Goal: Task Accomplishment & Management: Manage account settings

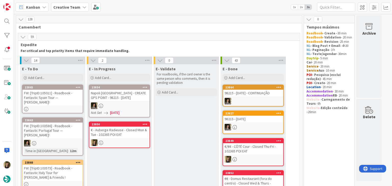
click at [125, 137] on div "€ - Auberge Radieuse - Closed Mon & Tue - 102365 POI EAT" at bounding box center [119, 132] width 60 height 11
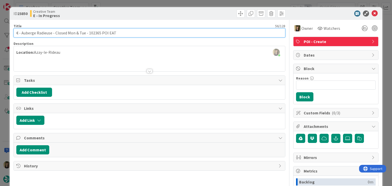
drag, startPoint x: 84, startPoint y: 32, endPoint x: 19, endPoint y: 37, distance: 65.8
click at [11, 36] on div "ID 23850 Creative Team E - In Progress Title 56 / 128 € - Auberge Radieuse - Cl…" at bounding box center [196, 137] width 372 height 260
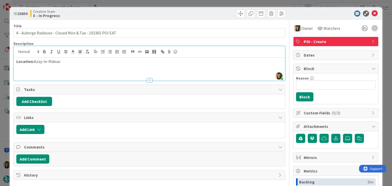
click at [58, 51] on div "Sofia Palma joined 5 m ago Location: Azay-le-Rideau" at bounding box center [149, 63] width 271 height 34
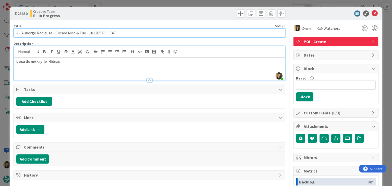
drag, startPoint x: 52, startPoint y: 33, endPoint x: 33, endPoint y: 32, distance: 18.4
click at [22, 32] on input "€ - Auberge Radieuse - Closed Mon & Tue - 102365 POI EAT" at bounding box center [150, 32] width 272 height 9
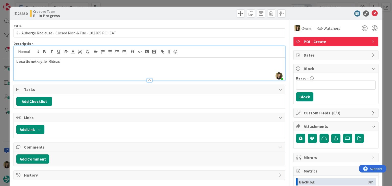
click at [47, 65] on div "Location: Azay-le-Rideau" at bounding box center [149, 69] width 271 height 23
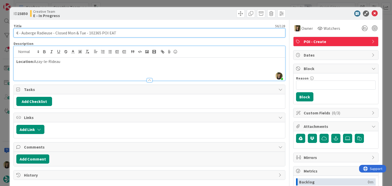
drag, startPoint x: 51, startPoint y: 32, endPoint x: 21, endPoint y: 32, distance: 29.9
click at [21, 32] on input "€ - Auberge Radieuse - Closed Mon & Tue - 102365 POI EAT" at bounding box center [150, 32] width 272 height 9
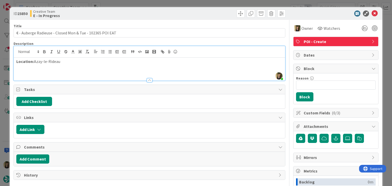
drag, startPoint x: 126, startPoint y: 12, endPoint x: 128, endPoint y: 4, distance: 8.3
click at [126, 12] on div "Creative Team E - In Progress" at bounding box center [89, 13] width 118 height 8
click at [129, 3] on div "ID 23850 Creative Team E - In Progress Title 56 / 128 € - Auberge Radieuse - Cl…" at bounding box center [196, 93] width 392 height 186
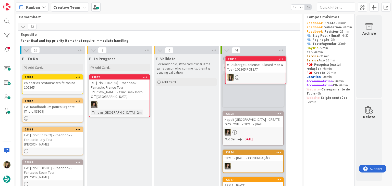
scroll to position [5, 0]
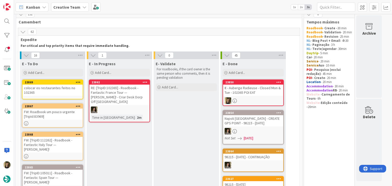
click at [57, 90] on div "colocar os restaurantes feitos no 102365" at bounding box center [52, 90] width 60 height 11
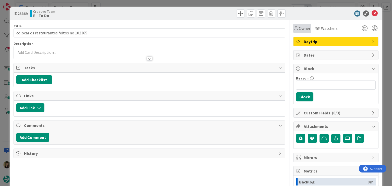
click at [300, 27] on span "Owner" at bounding box center [304, 28] width 11 height 6
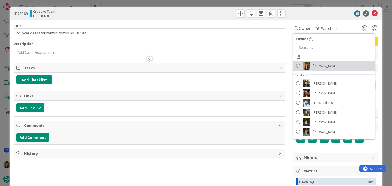
drag, startPoint x: 313, startPoint y: 68, endPoint x: 289, endPoint y: 58, distance: 26.4
click at [313, 68] on span "[PERSON_NAME]" at bounding box center [325, 66] width 25 height 8
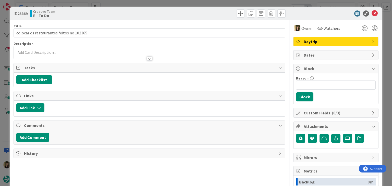
drag, startPoint x: 211, startPoint y: 18, endPoint x: 207, endPoint y: 2, distance: 16.9
click at [210, 17] on div "ID 23869 Creative Team E - To Do" at bounding box center [196, 13] width 372 height 13
drag, startPoint x: 207, startPoint y: 1, endPoint x: 188, endPoint y: 10, distance: 20.9
click at [206, 1] on div "ID 23869 Creative Team E - To Do Title 40 / 128 colocar os restaurantes feitos …" at bounding box center [196, 93] width 392 height 186
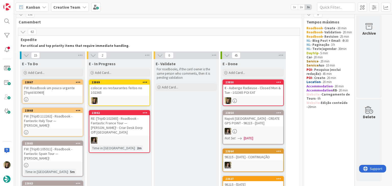
click at [257, 88] on div "€ - Auberge Radieuse - Closed Mon & Tue - 102365 POI EAT" at bounding box center [253, 90] width 60 height 11
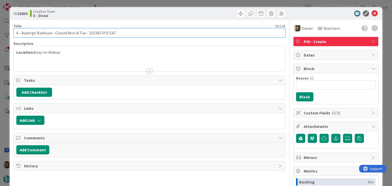
click at [97, 32] on input "€ - Auberge Radieuse - Closed Mon & Tue - 102365 POI EAT" at bounding box center [150, 32] width 272 height 9
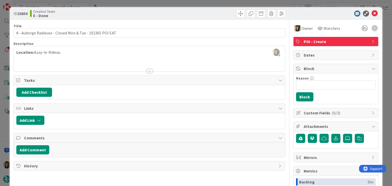
click at [123, 9] on div "Creative Team E - Done" at bounding box center [89, 13] width 118 height 8
click at [125, 4] on div "ID 23850 Creative Team E - Done Title 56 / 128 € - Auberge Radieuse - Closed Mo…" at bounding box center [196, 93] width 392 height 186
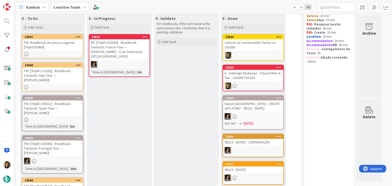
scroll to position [51, 0]
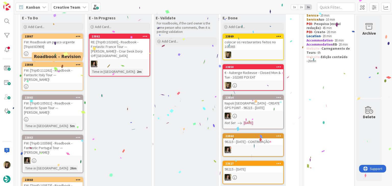
click at [62, 49] on div "FW: Roadbook um pouco urgente [TripId:83969]" at bounding box center [52, 44] width 60 height 11
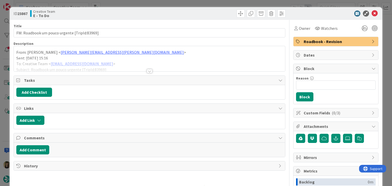
click at [151, 71] on div "Title 44 / 128 FW: Roadbook um pouco urgente [TripId:83969] Description From: I…" at bounding box center [150, 141] width 272 height 243
click at [149, 71] on div at bounding box center [150, 71] width 6 height 4
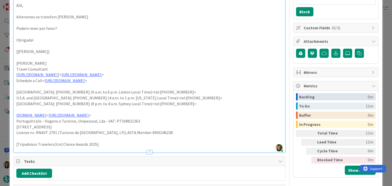
scroll to position [18, 0]
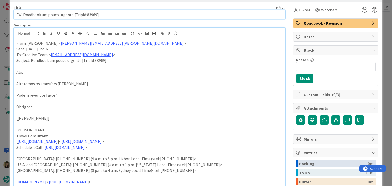
click at [93, 12] on input "FW: Roadbook um pouco urgente [TripId:83969]" at bounding box center [150, 14] width 272 height 9
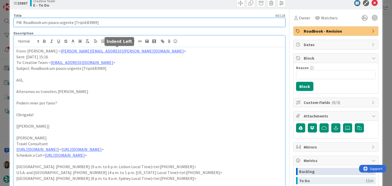
scroll to position [0, 0]
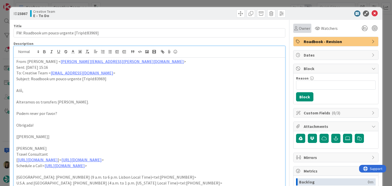
click at [299, 27] on span "Owner" at bounding box center [304, 28] width 11 height 6
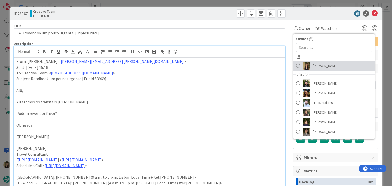
click at [316, 66] on span "[PERSON_NAME]" at bounding box center [325, 66] width 25 height 8
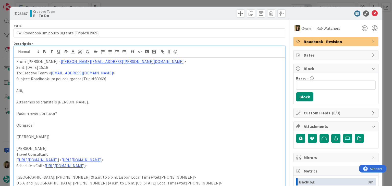
drag, startPoint x: 210, startPoint y: 16, endPoint x: 208, endPoint y: 8, distance: 8.4
click at [210, 15] on div at bounding box center [218, 13] width 135 height 8
drag, startPoint x: 208, startPoint y: 4, endPoint x: 204, endPoint y: 6, distance: 4.2
click at [209, 4] on div "ID 23867 Creative Team E - To Do Title 44 / 128 FW: Roadbook um pouco urgente […" at bounding box center [196, 93] width 392 height 186
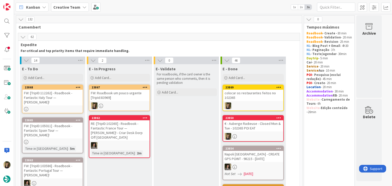
click at [139, 106] on div at bounding box center [119, 106] width 60 height 7
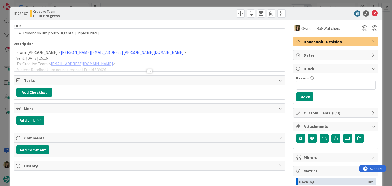
click at [148, 69] on div at bounding box center [149, 64] width 271 height 13
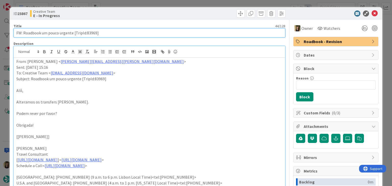
click at [88, 32] on input "FW: Roadbook um pouco urgente [TripId:83969]" at bounding box center [150, 32] width 272 height 9
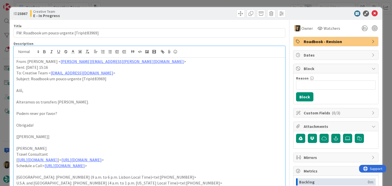
click at [116, 2] on div "ID 23867 Creative Team E - In Progress Title 44 / 128 FW: Roadbook um pouco urg…" at bounding box center [196, 93] width 392 height 186
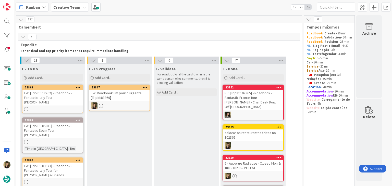
click at [121, 102] on link "23867 FW: Roadbook um pouco urgente [TripId:83969]" at bounding box center [119, 98] width 61 height 27
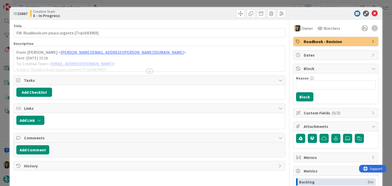
click at [316, 43] on span "Roadbook - Revision" at bounding box center [336, 42] width 65 height 6
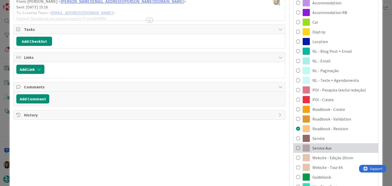
drag, startPoint x: 328, startPoint y: 145, endPoint x: 314, endPoint y: 136, distance: 17.1
click at [328, 145] on div "Service Aux" at bounding box center [336, 148] width 85 height 10
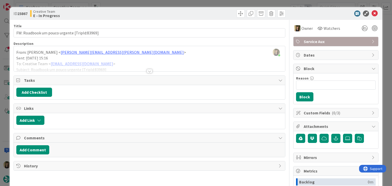
drag, startPoint x: 202, startPoint y: 9, endPoint x: 160, endPoint y: 0, distance: 42.9
click at [202, 9] on div at bounding box center [218, 13] width 135 height 8
drag, startPoint x: 116, startPoint y: 14, endPoint x: 116, endPoint y: 7, distance: 6.6
click at [116, 14] on div "Creative Team E - In Progress" at bounding box center [89, 13] width 118 height 8
click at [116, 4] on div "ID 23867 Creative Team E - In Progress Title 44 / 128 FW: Roadbook um pouco urg…" at bounding box center [196, 93] width 392 height 186
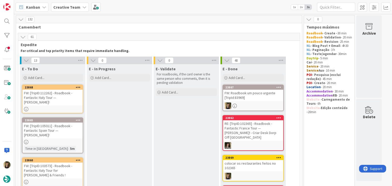
click at [49, 101] on link "23868 FW: [TripID:112262] - Roadbook - Fantastic Italy Tour — Ellie Pratt!" at bounding box center [52, 99] width 61 height 29
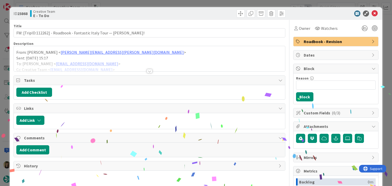
click at [147, 72] on div at bounding box center [150, 71] width 6 height 4
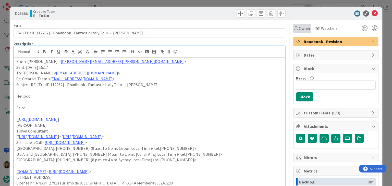
click at [299, 30] on span "Owner" at bounding box center [304, 28] width 11 height 6
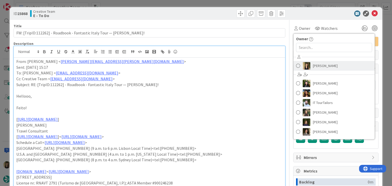
drag, startPoint x: 310, startPoint y: 67, endPoint x: 304, endPoint y: 62, distance: 7.5
click at [313, 67] on span "[PERSON_NAME]" at bounding box center [325, 66] width 25 height 8
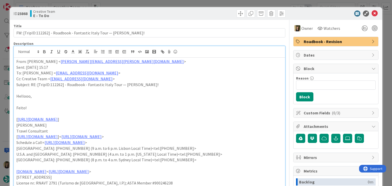
drag, startPoint x: 191, startPoint y: 13, endPoint x: 190, endPoint y: 6, distance: 6.3
click at [191, 12] on div at bounding box center [218, 13] width 135 height 8
click at [190, 5] on div "ID 23868 Creative Team E - To Do Title 68 / 128 FW: [TripID:112262] - Roadbook …" at bounding box center [196, 93] width 392 height 186
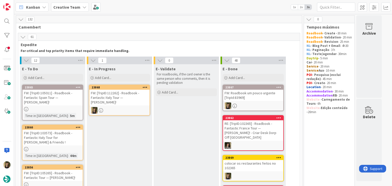
click at [129, 107] on div at bounding box center [119, 110] width 60 height 7
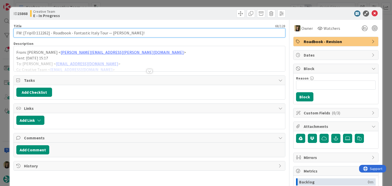
click at [41, 33] on input "FW: [TripID:112262] - Roadbook - Fantastic Italy Tour — [PERSON_NAME]!" at bounding box center [150, 32] width 272 height 9
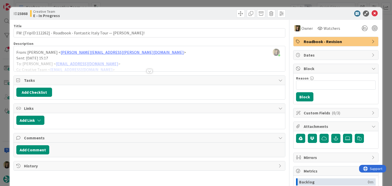
click at [149, 70] on div at bounding box center [150, 71] width 6 height 4
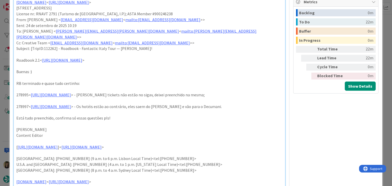
scroll to position [166, 0]
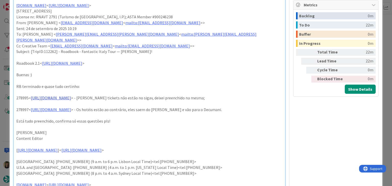
click at [71, 95] on link "https://appweb.tourtailors.com/sigav/#Voucher/view/286830" at bounding box center [51, 97] width 40 height 5
click at [74, 104] on link "https://appweb.tourtailors.com/sigav/#Voucher/view/286830" at bounding box center [69, 102] width 35 height 7
click at [181, 95] on p "278995< https://appweb.tourtailors.com/sigav/#Voucher/view/286830 > - estes tic…" at bounding box center [149, 98] width 266 height 6
click at [71, 107] on link "https://appweb.tourtailors.com/sigav/#Voucher/view/286832" at bounding box center [51, 109] width 40 height 5
click at [87, 114] on link "https://appweb.tourtailors.com/sigav/#Voucher/view/286832" at bounding box center [69, 113] width 35 height 7
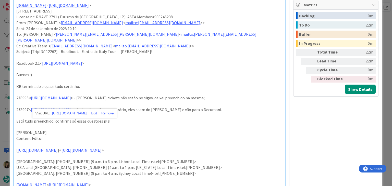
click at [200, 113] on p at bounding box center [149, 116] width 266 height 6
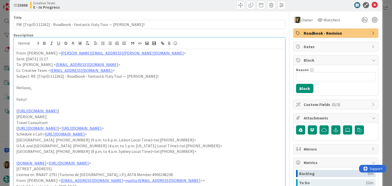
scroll to position [0, 0]
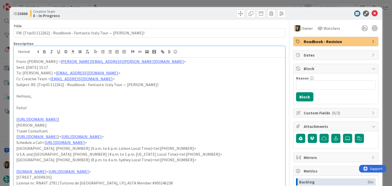
click at [159, 12] on div at bounding box center [218, 13] width 135 height 8
click at [322, 40] on span "Roadbook - Revision" at bounding box center [336, 42] width 65 height 6
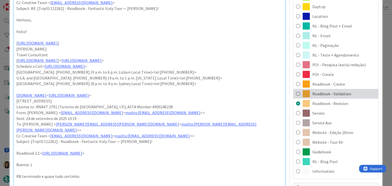
scroll to position [77, 0]
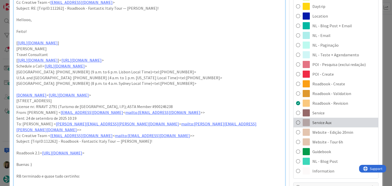
drag, startPoint x: 334, startPoint y: 124, endPoint x: 234, endPoint y: 109, distance: 101.0
click at [334, 124] on div "Service Aux" at bounding box center [336, 123] width 85 height 10
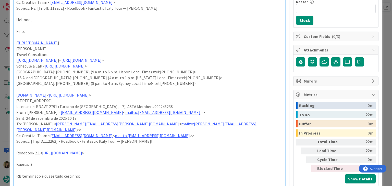
scroll to position [0, 0]
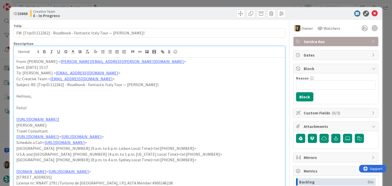
click at [190, 13] on div at bounding box center [218, 13] width 135 height 8
click at [189, 5] on div "ID 23868 Creative Team E - In Progress Title 68 / 128 FW: [TripID:112262] - Roa…" at bounding box center [196, 93] width 392 height 186
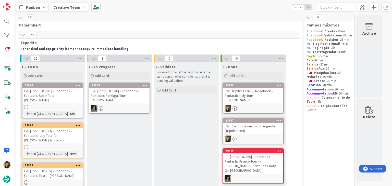
click at [72, 106] on div at bounding box center [52, 107] width 60 height 4
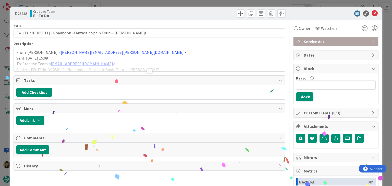
click at [148, 71] on div at bounding box center [150, 71] width 6 height 4
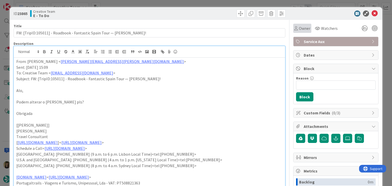
click at [300, 28] on span "Owner" at bounding box center [304, 28] width 11 height 6
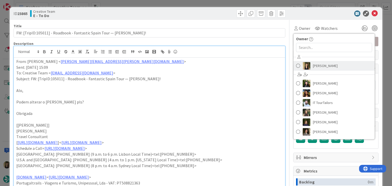
click at [315, 64] on span "[PERSON_NAME]" at bounding box center [325, 66] width 25 height 8
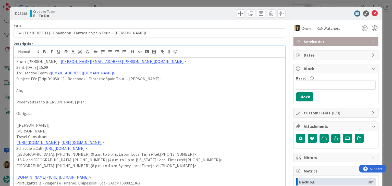
drag, startPoint x: 209, startPoint y: 10, endPoint x: 207, endPoint y: 7, distance: 2.8
click at [208, 9] on div at bounding box center [218, 13] width 135 height 8
click at [207, 5] on div "ID 23865 Creative Team E - To Do Title 71 / 128 FW: [TripID:105011] - Roadbook …" at bounding box center [196, 93] width 392 height 186
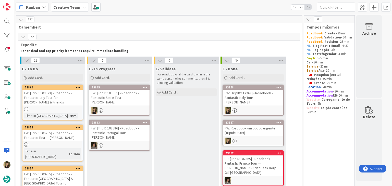
click at [133, 100] on div "FW: [TripID:105011] - Roadbook - Fantastic Spain Tour — [PERSON_NAME]!" at bounding box center [119, 98] width 60 height 16
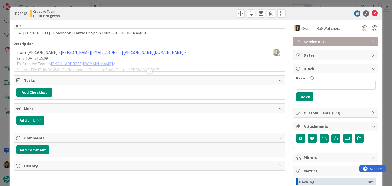
click at [149, 72] on div at bounding box center [150, 71] width 6 height 4
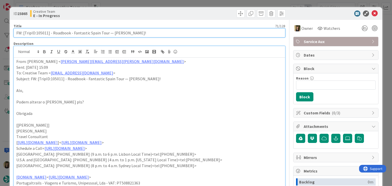
click at [43, 32] on input "FW: [TripID:105011] - Roadbook - Fantastic Spain Tour — [PERSON_NAME]!" at bounding box center [150, 32] width 272 height 9
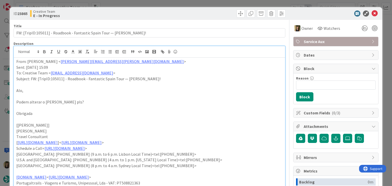
click at [119, 8] on div "ID 23865 Creative Team E - In Progress" at bounding box center [196, 13] width 372 height 13
click at [175, 3] on div "ID 23865 Creative Team E - In Progress Title 71 / 128 FW: [TripID:105011] - Roa…" at bounding box center [196, 93] width 392 height 186
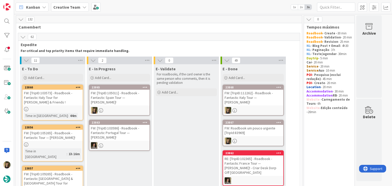
click at [140, 103] on div "FW: [TripID:105011] - Roadbook - Fantastic Spain Tour — [PERSON_NAME]!" at bounding box center [119, 98] width 60 height 16
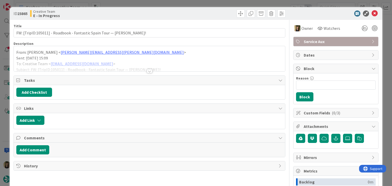
click at [317, 40] on span "Service Aux" at bounding box center [336, 42] width 65 height 6
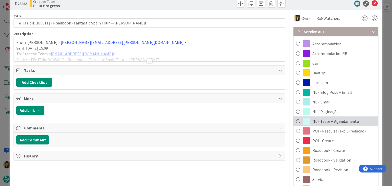
scroll to position [26, 0]
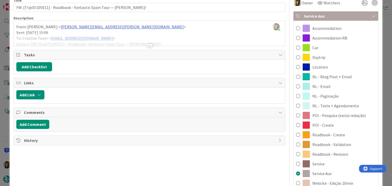
click at [144, 43] on div at bounding box center [149, 39] width 271 height 13
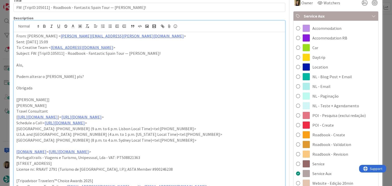
click at [334, 147] on span "Roadbook - Validation" at bounding box center [331, 145] width 39 height 6
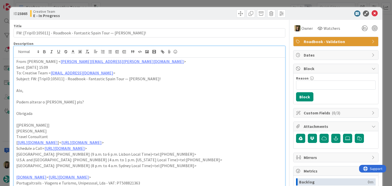
scroll to position [0, 0]
click at [198, 18] on div "ID 23865 Creative Team E - In Progress" at bounding box center [196, 13] width 372 height 13
click at [155, 10] on div at bounding box center [218, 13] width 135 height 8
click at [155, 4] on div "ID 23865 Creative Team E - In Progress Title 71 / 128 FW: [TripID:105011] - Roa…" at bounding box center [196, 93] width 392 height 186
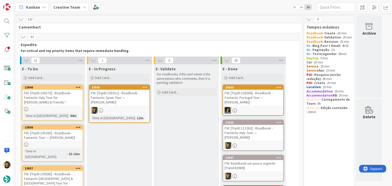
click at [133, 105] on div "FW: [TripID:105011] - Roadbook - Fantastic Spain Tour — [PERSON_NAME]!" at bounding box center [119, 98] width 60 height 16
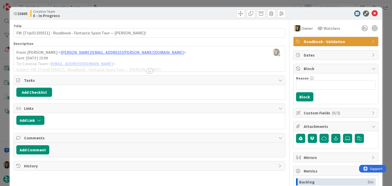
click at [150, 69] on div at bounding box center [149, 64] width 271 height 13
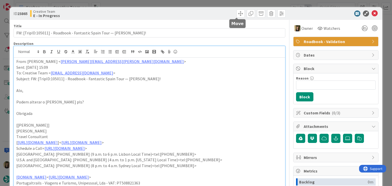
click at [218, 10] on div at bounding box center [218, 13] width 135 height 8
click at [219, 4] on div "ID 23865 Creative Team E - In Progress Title 71 / 128 FW: [TripID:105011] - Roa…" at bounding box center [196, 93] width 392 height 186
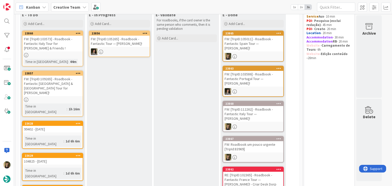
scroll to position [29, 0]
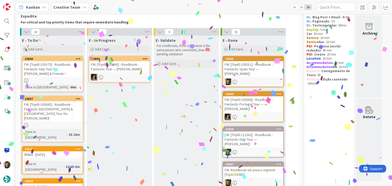
click at [73, 79] on link "23860 FW: [TripID:103573] - Roadbook - Fantastic Italy Tour for Lynn & Friends …" at bounding box center [52, 74] width 61 height 36
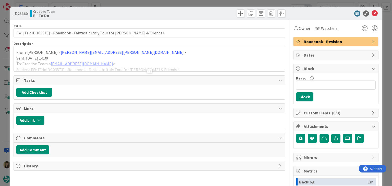
click at [147, 70] on div at bounding box center [150, 71] width 6 height 4
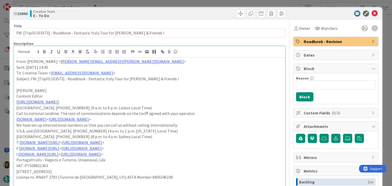
click at [178, 2] on div "ID 23860 Creative Team E - To Do Title 74 / 128 FW: [TripID:103573] - Roadbook …" at bounding box center [196, 93] width 392 height 186
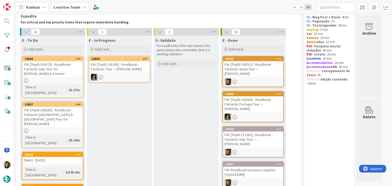
click at [68, 129] on div at bounding box center [52, 131] width 60 height 4
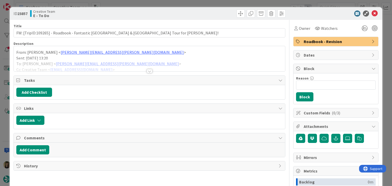
click at [149, 68] on div at bounding box center [149, 64] width 271 height 13
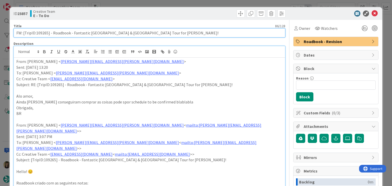
click at [43, 34] on input "FW: [TripID:109265] - Roadbook - Fantastic [GEOGRAPHIC_DATA] & [GEOGRAPHIC_DATA…" at bounding box center [150, 32] width 272 height 9
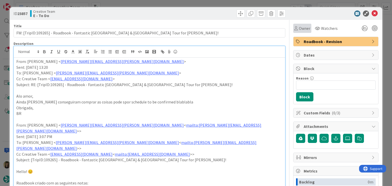
click at [294, 31] on div "Owner" at bounding box center [302, 28] width 16 height 6
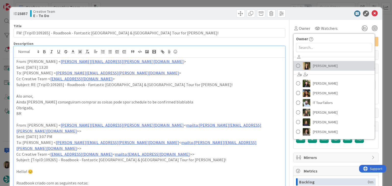
drag, startPoint x: 322, startPoint y: 67, endPoint x: 309, endPoint y: 62, distance: 14.0
click at [322, 67] on span "[PERSON_NAME]" at bounding box center [325, 66] width 25 height 8
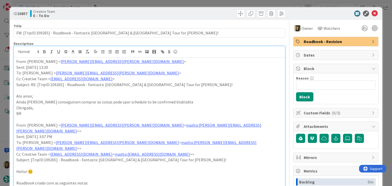
drag, startPoint x: 196, startPoint y: 14, endPoint x: 195, endPoint y: 8, distance: 6.2
click at [195, 14] on div at bounding box center [218, 13] width 135 height 8
click at [195, 3] on div "ID 23857 Creative Team E - To Do Title 86 / 128 FW: [TripID:109265] - Roadbook …" at bounding box center [196, 93] width 392 height 186
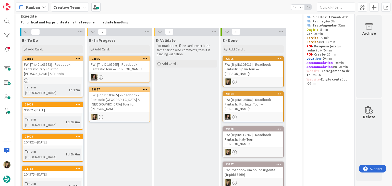
click at [131, 114] on div at bounding box center [119, 117] width 60 height 7
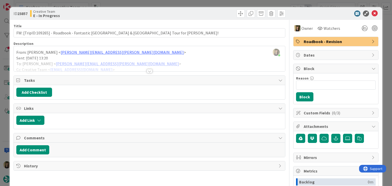
click at [147, 72] on div at bounding box center [150, 71] width 6 height 4
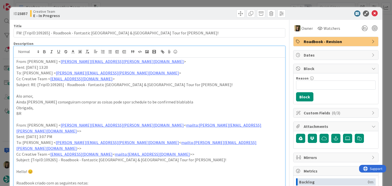
drag, startPoint x: 182, startPoint y: 15, endPoint x: 182, endPoint y: 6, distance: 9.5
click at [182, 13] on div at bounding box center [218, 13] width 135 height 8
click at [183, 3] on div "ID 23857 Creative Team E - In Progress Title 86 / 128 FW: [TripID:109265] - Roa…" at bounding box center [196, 93] width 392 height 186
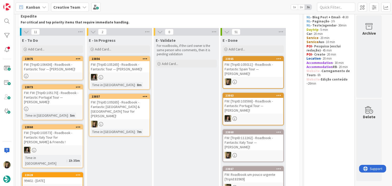
click at [133, 109] on div "FW: [TripID:109265] - Roadbook - Fantastic [GEOGRAPHIC_DATA] & [GEOGRAPHIC_DATA…" at bounding box center [119, 109] width 60 height 20
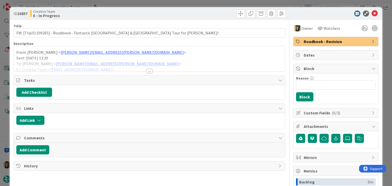
drag, startPoint x: 313, startPoint y: 40, endPoint x: 313, endPoint y: 43, distance: 2.6
click at [313, 40] on span "Roadbook - Revision" at bounding box center [336, 42] width 65 height 6
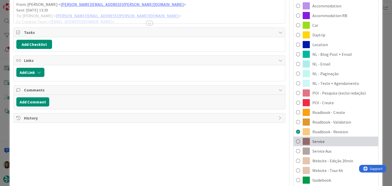
scroll to position [77, 0]
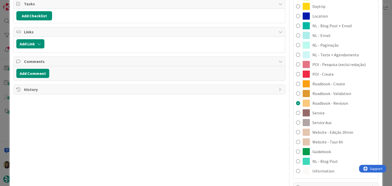
click at [221, 128] on div "Title 86 / 128 FW: [TripID:109265] - Roadbook - Fantastic Portugal & Spain Tour…" at bounding box center [150, 169] width 272 height 452
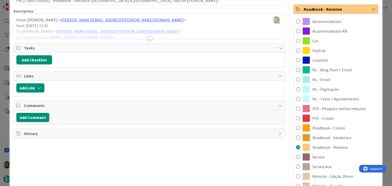
scroll to position [0, 0]
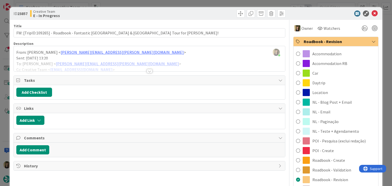
click at [213, 3] on div "ID 23857 Creative Team E - In Progress Title 86 / 128 FW: [TripID:109265] - Roa…" at bounding box center [196, 93] width 392 height 186
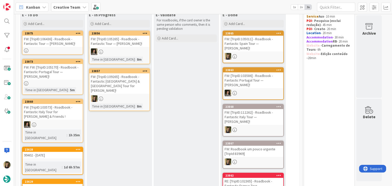
click at [61, 49] on div at bounding box center [52, 50] width 60 height 4
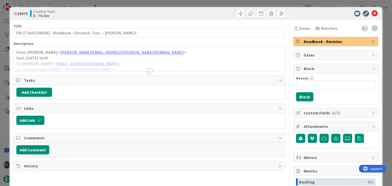
click at [152, 72] on div "Title 64 / 128 FW: [TripID:106436] - Roadbook - Fantastic Tour — Carol Kaelin! …" at bounding box center [150, 141] width 272 height 243
click at [149, 71] on div at bounding box center [150, 71] width 6 height 4
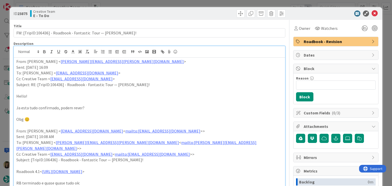
click at [137, 2] on div "ID 23875 Creative Team E - To Do Title 64 / 128 FW: [TripID:106436] - Roadbook …" at bounding box center [196, 93] width 392 height 186
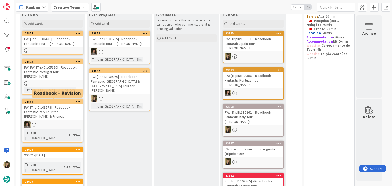
click at [66, 82] on div at bounding box center [52, 83] width 60 height 4
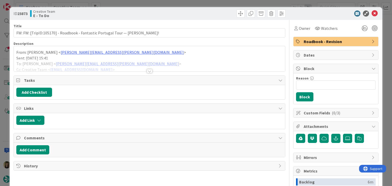
click at [150, 70] on div at bounding box center [150, 71] width 6 height 4
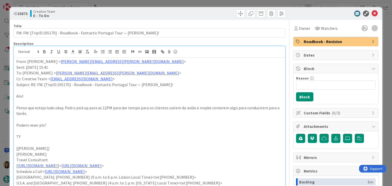
click at [145, 1] on div "ID 23873 Creative Team E - To Do Title 77 / 128 FW: FW: [TripID:105170] - Roadb…" at bounding box center [196, 93] width 392 height 186
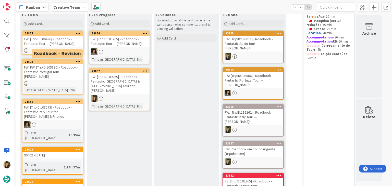
click at [64, 42] on div "FW: [TripID:106436] - Roadbook - Fantastic Tour — [PERSON_NAME]!" at bounding box center [52, 41] width 60 height 11
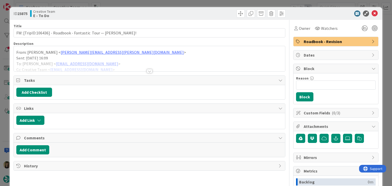
click at [147, 70] on div at bounding box center [150, 71] width 6 height 4
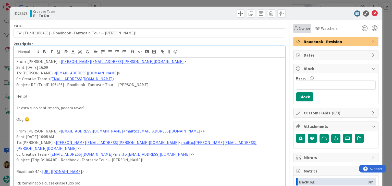
click at [299, 28] on span "Owner" at bounding box center [304, 28] width 11 height 6
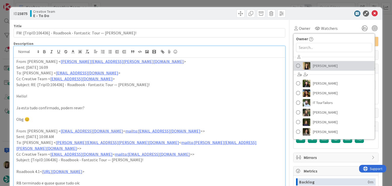
drag, startPoint x: 314, startPoint y: 69, endPoint x: 293, endPoint y: 60, distance: 23.1
click at [314, 69] on span "[PERSON_NAME]" at bounding box center [325, 66] width 25 height 8
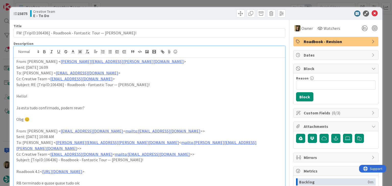
drag, startPoint x: 214, startPoint y: 13, endPoint x: 211, endPoint y: 7, distance: 6.3
click at [213, 13] on div at bounding box center [218, 13] width 135 height 8
drag, startPoint x: 211, startPoint y: 6, endPoint x: 211, endPoint y: 1, distance: 5.1
click at [211, 6] on div "ID 23875 Creative Team E - To Do Title 64 / 128 FW: [TripID:106436] - Roadbook …" at bounding box center [196, 93] width 392 height 186
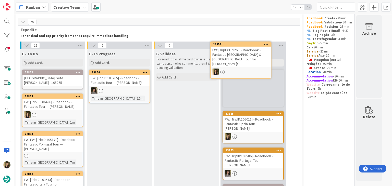
scroll to position [10, 0]
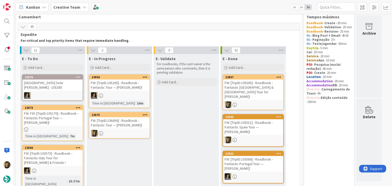
click at [132, 123] on div "FW: [TripID:106436] - Roadbook - Fantastic Tour — [PERSON_NAME]!" at bounding box center [119, 122] width 60 height 11
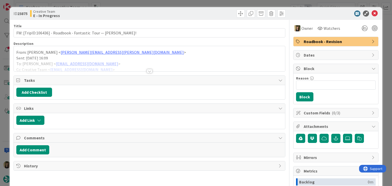
click at [147, 71] on div at bounding box center [150, 71] width 6 height 4
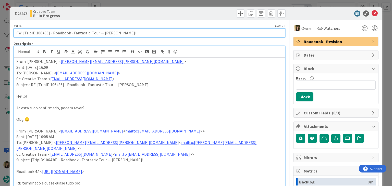
click at [45, 32] on input "FW: [TripID:106436] - Roadbook - Fantastic Tour — [PERSON_NAME]!" at bounding box center [150, 32] width 272 height 9
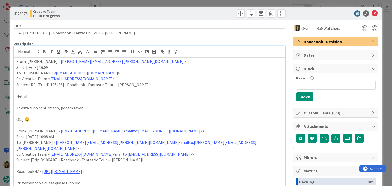
drag, startPoint x: 145, startPoint y: 15, endPoint x: 144, endPoint y: 4, distance: 10.8
click at [145, 14] on div "Creative Team E - In Progress" at bounding box center [89, 13] width 118 height 8
click at [143, 2] on div "ID 23875 Creative Team E - In Progress Title 64 / 128 FW: [TripID:106436] - Roa…" at bounding box center [196, 93] width 392 height 186
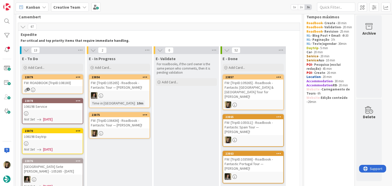
click at [130, 120] on div "FW: [TripID:106436] - Roadbook - Fantastic Tour — [PERSON_NAME]!" at bounding box center [119, 122] width 60 height 11
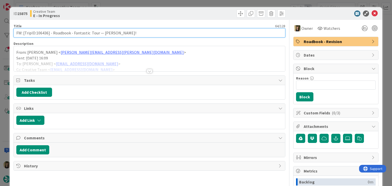
click at [42, 33] on input "FW: [TripID:106436] - Roadbook - Fantastic Tour — [PERSON_NAME]!" at bounding box center [150, 32] width 272 height 9
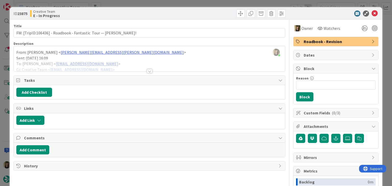
click at [147, 72] on div at bounding box center [150, 71] width 6 height 4
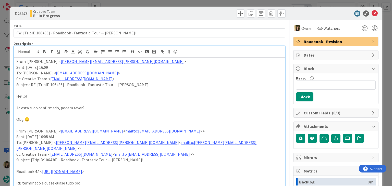
click at [323, 43] on span "Roadbook - Revision" at bounding box center [336, 42] width 65 height 6
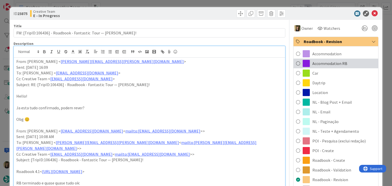
scroll to position [77, 0]
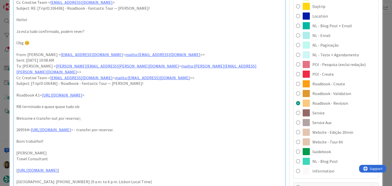
drag, startPoint x: 333, startPoint y: 119, endPoint x: 264, endPoint y: 96, distance: 73.1
click at [333, 120] on div "Service Aux" at bounding box center [336, 123] width 85 height 10
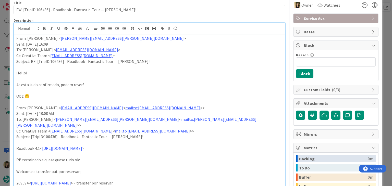
scroll to position [0, 0]
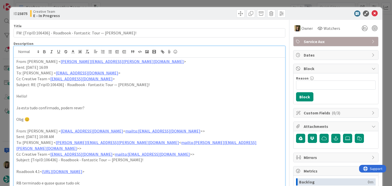
drag, startPoint x: 190, startPoint y: 16, endPoint x: 189, endPoint y: 8, distance: 7.2
click at [189, 15] on div at bounding box center [218, 13] width 135 height 8
click at [190, 4] on div "ID 23875 Creative Team E - In Progress Title 64 / 128 FW: [TripID:106436] - Roa…" at bounding box center [196, 93] width 392 height 186
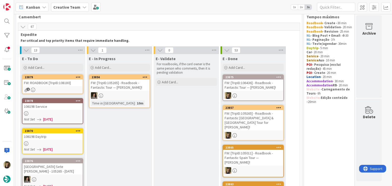
click at [76, 88] on div "1" at bounding box center [52, 90] width 60 height 4
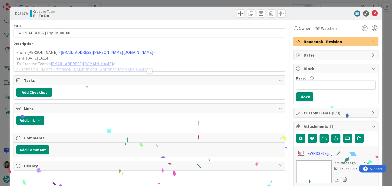
click at [147, 70] on div at bounding box center [150, 71] width 6 height 4
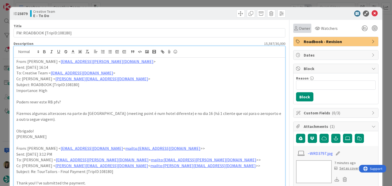
click at [299, 26] on span "Owner" at bounding box center [304, 28] width 11 height 6
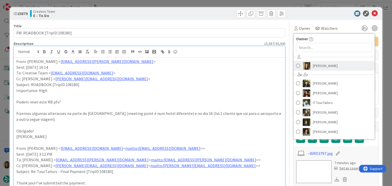
click at [313, 64] on span "[PERSON_NAME]" at bounding box center [325, 66] width 25 height 8
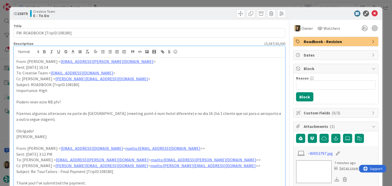
drag, startPoint x: 216, startPoint y: 11, endPoint x: 214, endPoint y: 7, distance: 4.2
click at [215, 11] on div at bounding box center [218, 13] width 135 height 8
click at [213, 5] on div "ID 23879 Creative Team E - To Do Title 28 / 128 FW: ROADBOOK [TripID:108180] De…" at bounding box center [196, 93] width 392 height 186
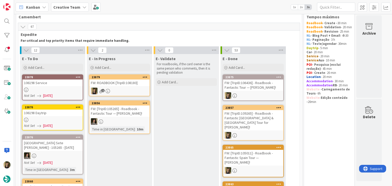
click at [123, 91] on div "1" at bounding box center [119, 91] width 60 height 7
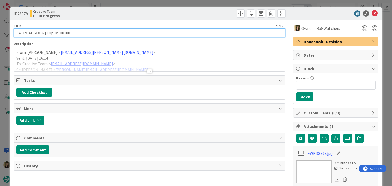
click at [64, 32] on input "FW: ROADBOOK [TripID:108180]" at bounding box center [150, 32] width 272 height 9
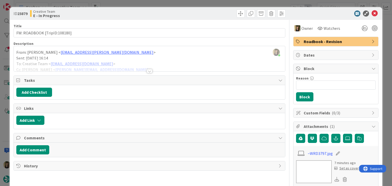
click at [147, 72] on div at bounding box center [150, 71] width 6 height 4
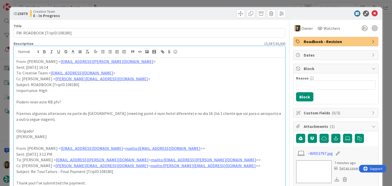
drag, startPoint x: 125, startPoint y: 10, endPoint x: 126, endPoint y: 3, distance: 7.0
click at [125, 9] on div "Creative Team E - In Progress" at bounding box center [89, 13] width 118 height 8
click at [126, 3] on div "ID 23879 Creative Team E - In Progress Title 28 / 128 FW: ROADBOOK [TripID:1081…" at bounding box center [196, 93] width 392 height 186
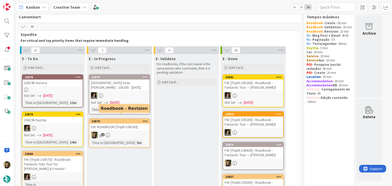
click at [133, 132] on div "1" at bounding box center [119, 135] width 60 height 7
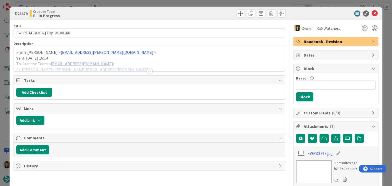
click at [146, 6] on div "ID 23879 Creative Team E - In Progress Title 28 / 128 FW: ROADBOOK [TripID:1081…" at bounding box center [196, 93] width 392 height 186
click at [146, 5] on div "ID 23879 Creative Team E - In Progress Title 28 / 128 FW: ROADBOOK [TripID:1081…" at bounding box center [196, 93] width 392 height 186
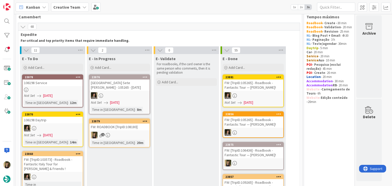
click at [79, 89] on div at bounding box center [52, 90] width 60 height 4
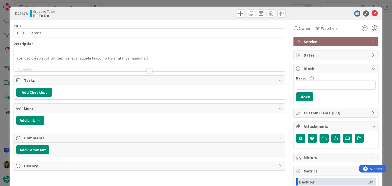
click at [147, 70] on div at bounding box center [150, 71] width 6 height 4
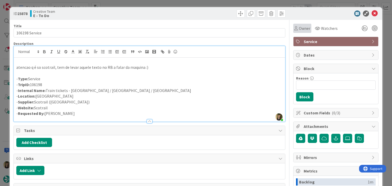
click at [299, 31] on span "Owner" at bounding box center [304, 28] width 11 height 6
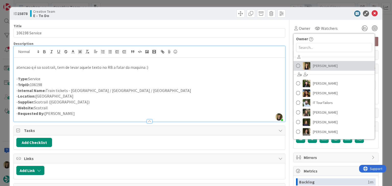
click at [314, 65] on span "[PERSON_NAME]" at bounding box center [325, 66] width 25 height 8
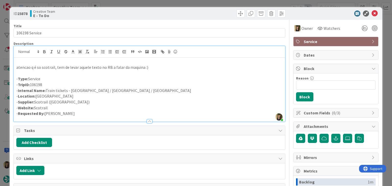
click at [218, 14] on div at bounding box center [218, 13] width 135 height 8
click at [214, 3] on div "ID 23878 Creative Team E - To Do Title 14 / 128 106198 Service Description Sofi…" at bounding box center [196, 93] width 392 height 186
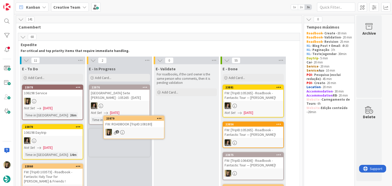
scroll to position [1, 0]
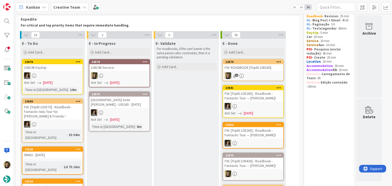
scroll to position [25, 0]
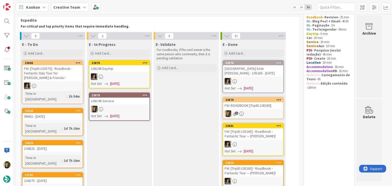
click at [123, 103] on div "106198 Service" at bounding box center [119, 101] width 60 height 7
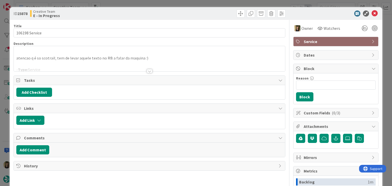
click at [149, 72] on div at bounding box center [150, 71] width 6 height 4
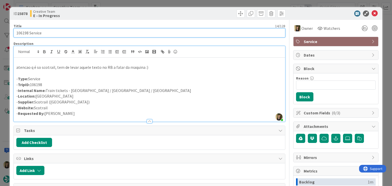
drag, startPoint x: 48, startPoint y: 32, endPoint x: 9, endPoint y: 31, distance: 39.8
click at [9, 31] on div "ID 23878 Creative Team E - In Progress Title 14 / 128 106198 Service Descriptio…" at bounding box center [196, 93] width 392 height 186
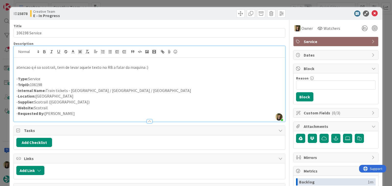
drag, startPoint x: 133, startPoint y: 15, endPoint x: 135, endPoint y: 0, distance: 14.7
click at [133, 13] on div "Creative Team E - In Progress" at bounding box center [89, 13] width 118 height 8
click at [188, 4] on div "ID 23878 Creative Team E - In Progress Title 14 / 128 106198 Service Descriptio…" at bounding box center [196, 93] width 392 height 186
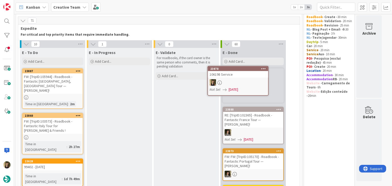
scroll to position [13, 0]
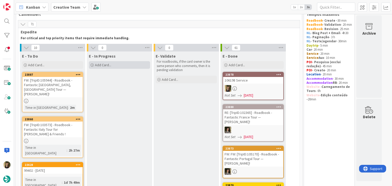
click at [110, 66] on span "Add Card..." at bounding box center [103, 65] width 16 height 5
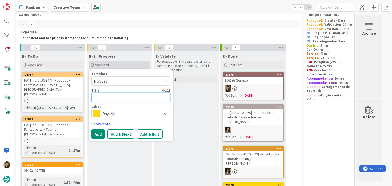
paste textarea "89252"
type textarea "89252"
type textarea "x"
type textarea "89252"
type textarea "x"
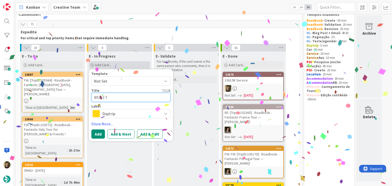
type textarea "89252 Tr"
type textarea "x"
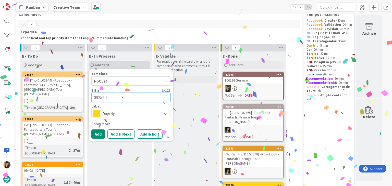
type textarea "89252 Tra"
type textarea "x"
type textarea "89252 Trai"
type textarea "x"
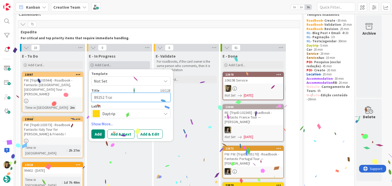
type textarea "89252 Train"
type textarea "x"
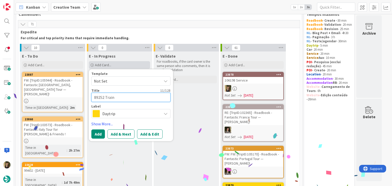
type textarea "89252 Train"
type textarea "x"
type textarea "89252 Train t"
type textarea "x"
type textarea "89252 Train ti"
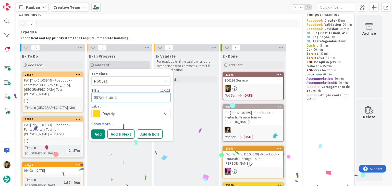
type textarea "x"
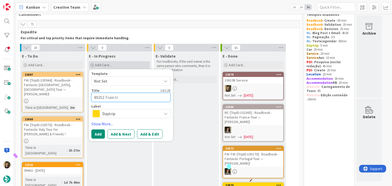
type textarea "89252 Train tic"
type textarea "x"
type textarea "89252 Train tick"
type textarea "x"
type textarea "89252 Train ticke"
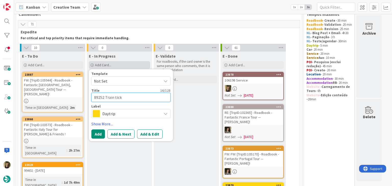
type textarea "x"
type textarea "89252 Train ticket"
type textarea "x"
type textarea "89252 Train tickets"
type textarea "x"
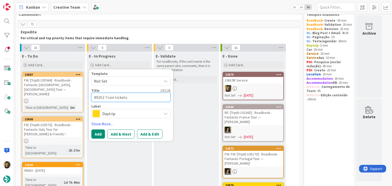
type textarea "89252 Train tickets"
click at [128, 115] on span "Daytrip" at bounding box center [130, 113] width 57 height 7
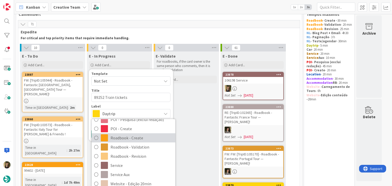
scroll to position [95, 0]
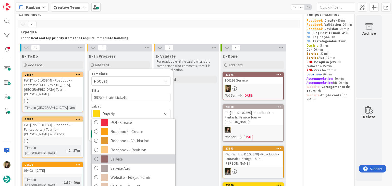
drag, startPoint x: 135, startPoint y: 158, endPoint x: 121, endPoint y: 141, distance: 21.4
click at [134, 158] on span "Service" at bounding box center [142, 160] width 62 height 8
type textarea "x"
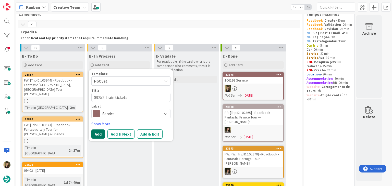
drag, startPoint x: 103, startPoint y: 132, endPoint x: 103, endPoint y: 128, distance: 4.7
click at [102, 132] on button "Add" at bounding box center [98, 134] width 14 height 9
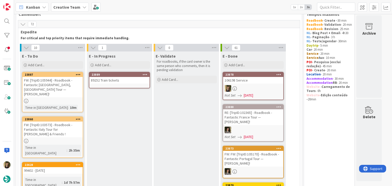
click at [122, 77] on div "89252 Train tickets" at bounding box center [119, 80] width 60 height 7
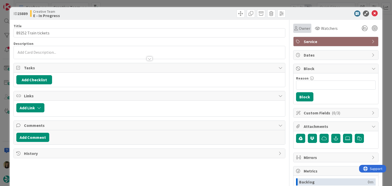
click at [299, 30] on span "Owner" at bounding box center [304, 28] width 11 height 6
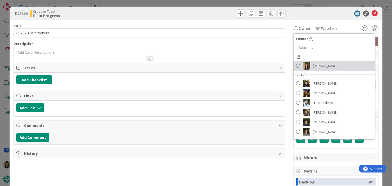
click at [317, 68] on span "[PERSON_NAME]" at bounding box center [325, 66] width 25 height 8
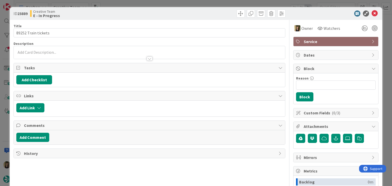
drag, startPoint x: 197, startPoint y: 19, endPoint x: 195, endPoint y: 15, distance: 4.4
click at [196, 18] on div "ID 23889 Creative Team E - In Progress" at bounding box center [196, 13] width 372 height 13
click at [56, 55] on div at bounding box center [149, 56] width 271 height 5
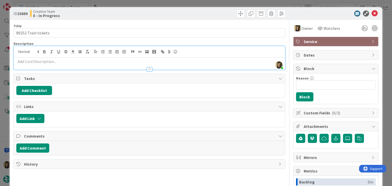
click at [66, 60] on p at bounding box center [149, 62] width 266 height 6
paste div
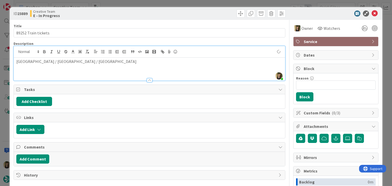
drag, startPoint x: 55, startPoint y: 60, endPoint x: 63, endPoint y: 56, distance: 9.1
click at [56, 60] on p "Córdoba / Madrid / València" at bounding box center [149, 62] width 266 height 6
click at [75, 64] on div "Córdoba / Madrid / Valencia" at bounding box center [149, 69] width 271 height 23
click at [139, 13] on div "Creative Team E - In Progress" at bounding box center [89, 13] width 118 height 8
click at [141, 4] on div "ID 23889 Creative Team E - In Progress Title 19 / 128 89252 Train tickets Descr…" at bounding box center [196, 93] width 392 height 186
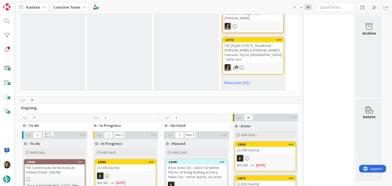
scroll to position [1982, 0]
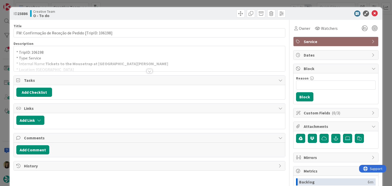
click at [148, 71] on div at bounding box center [150, 71] width 6 height 4
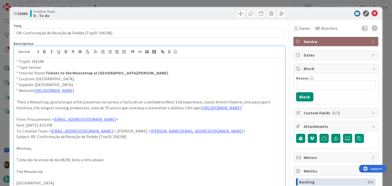
drag, startPoint x: 169, startPoint y: 4, endPoint x: 160, endPoint y: 20, distance: 19.1
click at [169, 4] on div "ID 23886 Creative Team O - To do Title 53 / 128 FW: Confirmação de Receção de P…" at bounding box center [196, 93] width 392 height 186
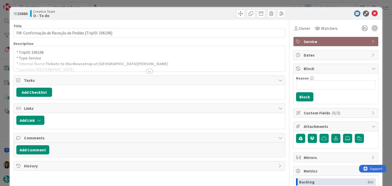
click at [147, 70] on div at bounding box center [150, 71] width 6 height 4
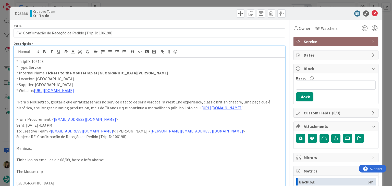
click at [146, 3] on div "ID 23886 Creative Team O - To do Title 53 / 128 FW: Confirmação de Receção de P…" at bounding box center [196, 93] width 392 height 186
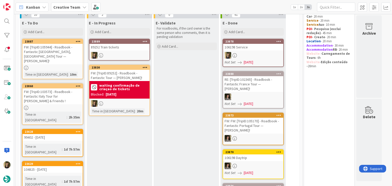
scroll to position [42, 0]
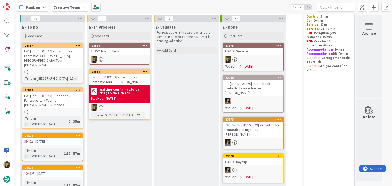
click at [136, 108] on div at bounding box center [119, 107] width 60 height 7
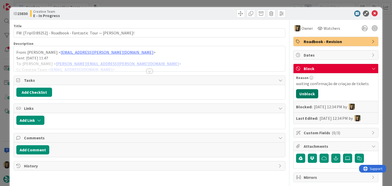
click at [307, 95] on button "Unblock" at bounding box center [307, 93] width 22 height 9
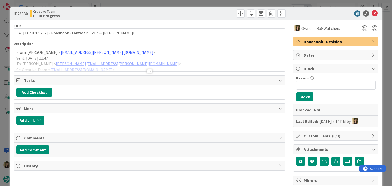
drag, startPoint x: 198, startPoint y: 15, endPoint x: 197, endPoint y: 8, distance: 6.7
click at [197, 13] on div at bounding box center [218, 13] width 135 height 8
click at [198, 2] on div "ID 23830 Creative Team E - In Progress Title 64 / 128 FW: [TripID:89252] - Road…" at bounding box center [196, 93] width 392 height 186
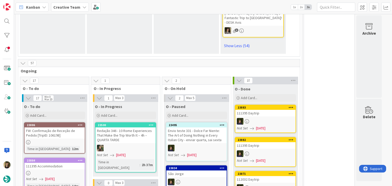
scroll to position [2108, 0]
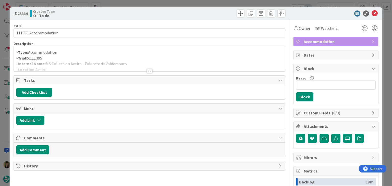
click at [147, 71] on div at bounding box center [150, 71] width 6 height 4
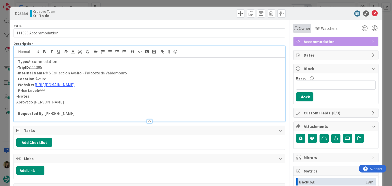
click at [303, 29] on span "Owner" at bounding box center [304, 28] width 11 height 6
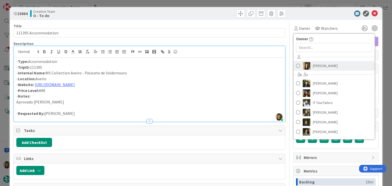
click at [313, 68] on span "[PERSON_NAME]" at bounding box center [325, 66] width 25 height 8
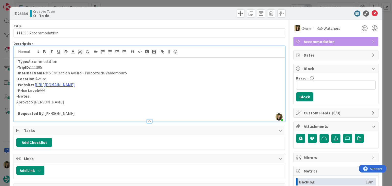
drag, startPoint x: 202, startPoint y: 13, endPoint x: 202, endPoint y: 0, distance: 12.3
click at [202, 10] on div at bounding box center [218, 13] width 135 height 8
drag, startPoint x: 202, startPoint y: 0, endPoint x: 184, endPoint y: 15, distance: 23.4
click at [202, 0] on div "ID 23884 Creative Team O - To do Title 20 / 128 111395 Accommodation Descriptio…" at bounding box center [196, 93] width 392 height 186
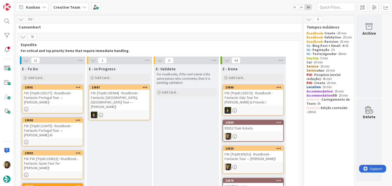
scroll to position [2108, 0]
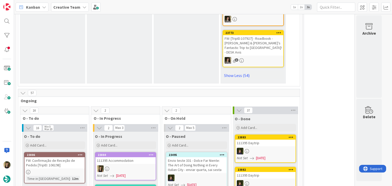
click at [133, 166] on div at bounding box center [125, 169] width 60 height 7
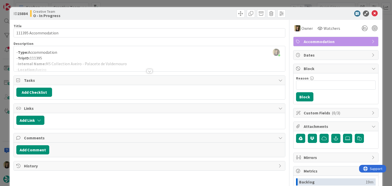
click at [147, 71] on div at bounding box center [150, 71] width 6 height 4
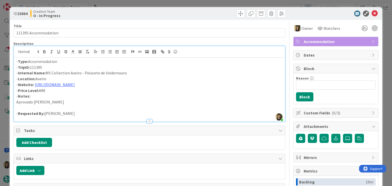
drag, startPoint x: 133, startPoint y: 73, endPoint x: 46, endPoint y: 73, distance: 86.8
click at [46, 73] on p "- Internal Name: MS Collection Aveiro - Palacete de Valdemouro" at bounding box center [149, 73] width 266 height 6
copy p "MS Collection Aveiro - Palacete de Valdemouro"
click at [71, 85] on link "[URL][DOMAIN_NAME]" at bounding box center [55, 84] width 40 height 5
click at [63, 84] on link "[URL][DOMAIN_NAME]" at bounding box center [55, 84] width 40 height 5
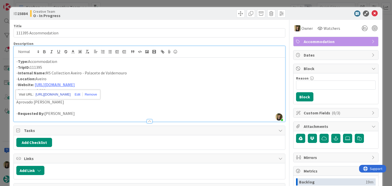
click at [66, 93] on div "- Type: Accommodation - TripID: 111395 - Internal Name: MS Collection Aveiro - …" at bounding box center [149, 90] width 271 height 64
click at [64, 86] on link "[URL][DOMAIN_NAME]" at bounding box center [55, 84] width 40 height 5
click at [66, 95] on link "[URL][DOMAIN_NAME]" at bounding box center [52, 94] width 35 height 7
click at [134, 89] on p "- Price Level: €€€" at bounding box center [149, 91] width 266 height 6
drag, startPoint x: 129, startPoint y: 72, endPoint x: 63, endPoint y: 72, distance: 65.8
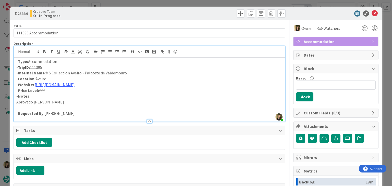
click at [47, 72] on p "- Internal Name: MS Collection Aveiro - Palacete de Valdemouro" at bounding box center [149, 73] width 266 height 6
copy p "MS Collection Aveiro - Palacete de Valdemouro"
drag, startPoint x: 113, startPoint y: 72, endPoint x: 46, endPoint y: 73, distance: 66.9
click at [46, 73] on p "- Internal Name: MS Collection Aveiro - Palacete de Valdemouro" at bounding box center [149, 73] width 266 height 6
copy p "MS Collection Aveiro - Palacete de Valdemouro"
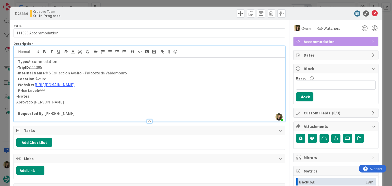
click at [59, 105] on p at bounding box center [149, 108] width 266 height 6
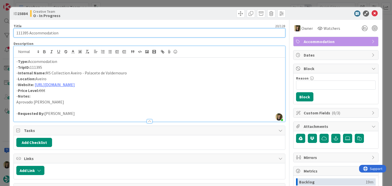
drag, startPoint x: 67, startPoint y: 33, endPoint x: 12, endPoint y: 32, distance: 55.1
click at [12, 32] on div "ID 23884 Creative Team O - In Progress Title 20 / 128 111395 Accommodation Desc…" at bounding box center [196, 137] width 372 height 260
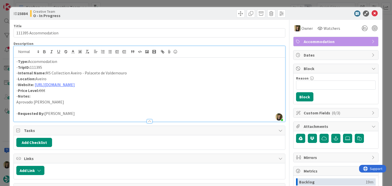
drag, startPoint x: 190, startPoint y: 18, endPoint x: 189, endPoint y: 9, distance: 8.7
click at [190, 18] on div "ID 23884 Creative Team O - In Progress" at bounding box center [196, 13] width 372 height 13
click at [189, 4] on div "ID 23884 Creative Team O - In Progress Title 20 / 128 111395 Accommodation Desc…" at bounding box center [196, 93] width 392 height 186
